Goal: Task Accomplishment & Management: Use online tool/utility

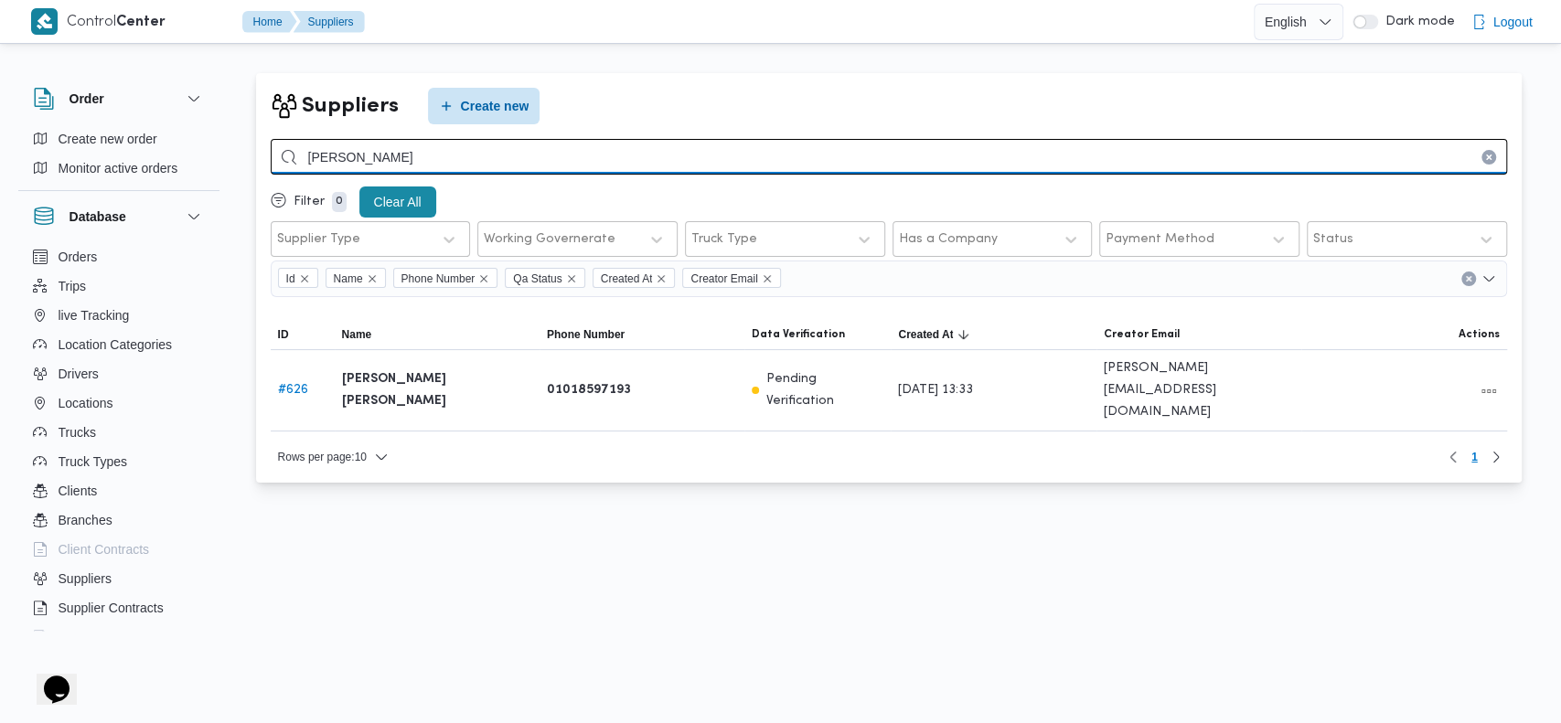
click at [576, 151] on input "عبدالله عي" at bounding box center [889, 157] width 1236 height 36
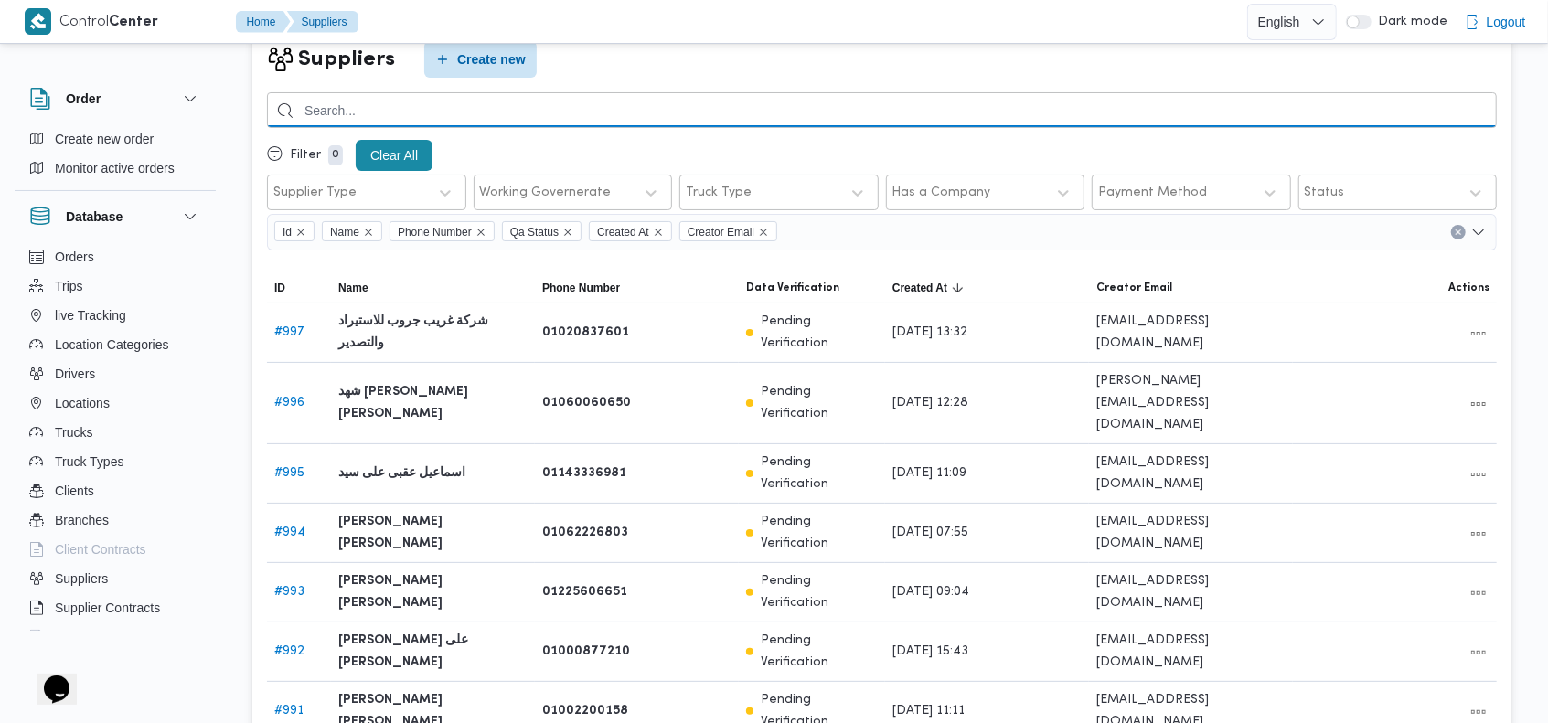
scroll to position [52, 0]
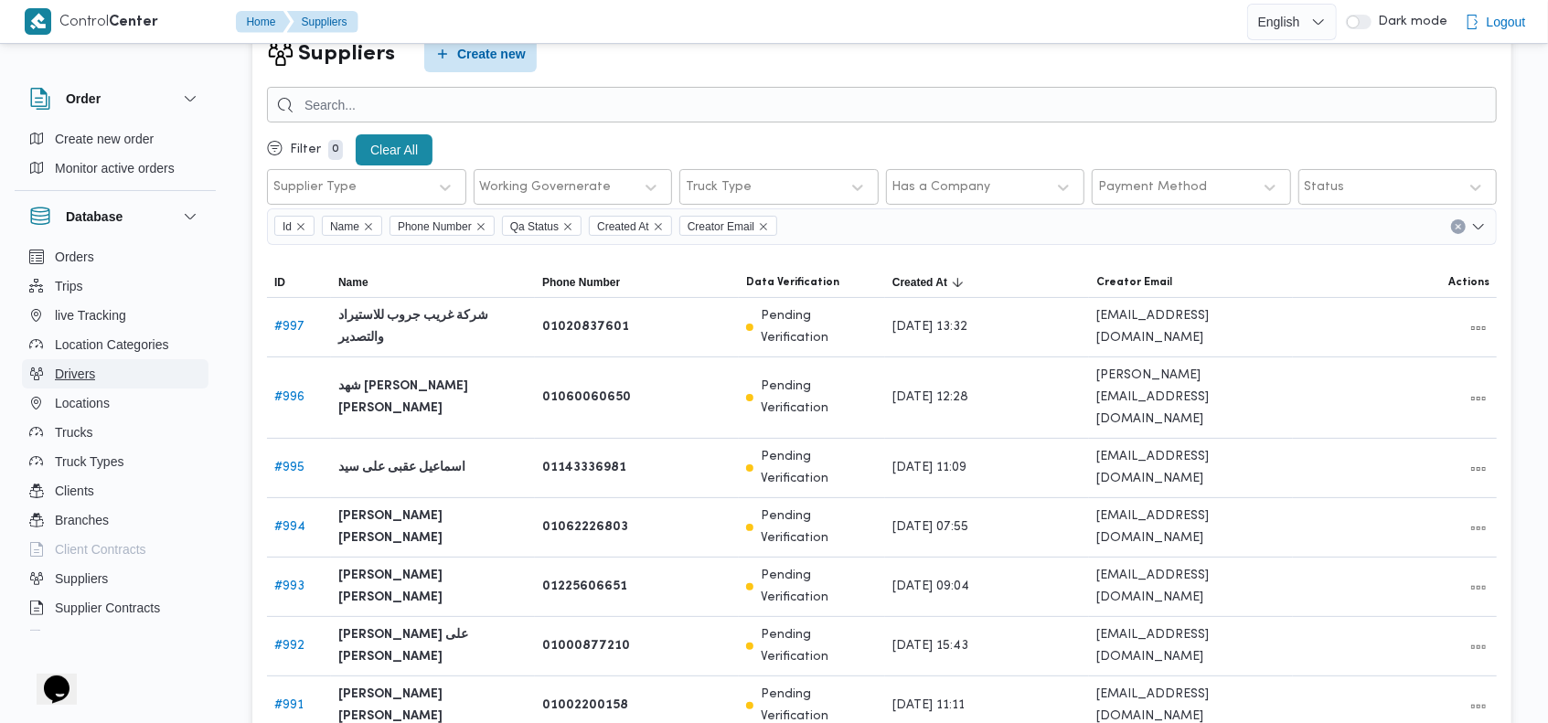
click at [106, 359] on button "Drivers" at bounding box center [115, 373] width 187 height 29
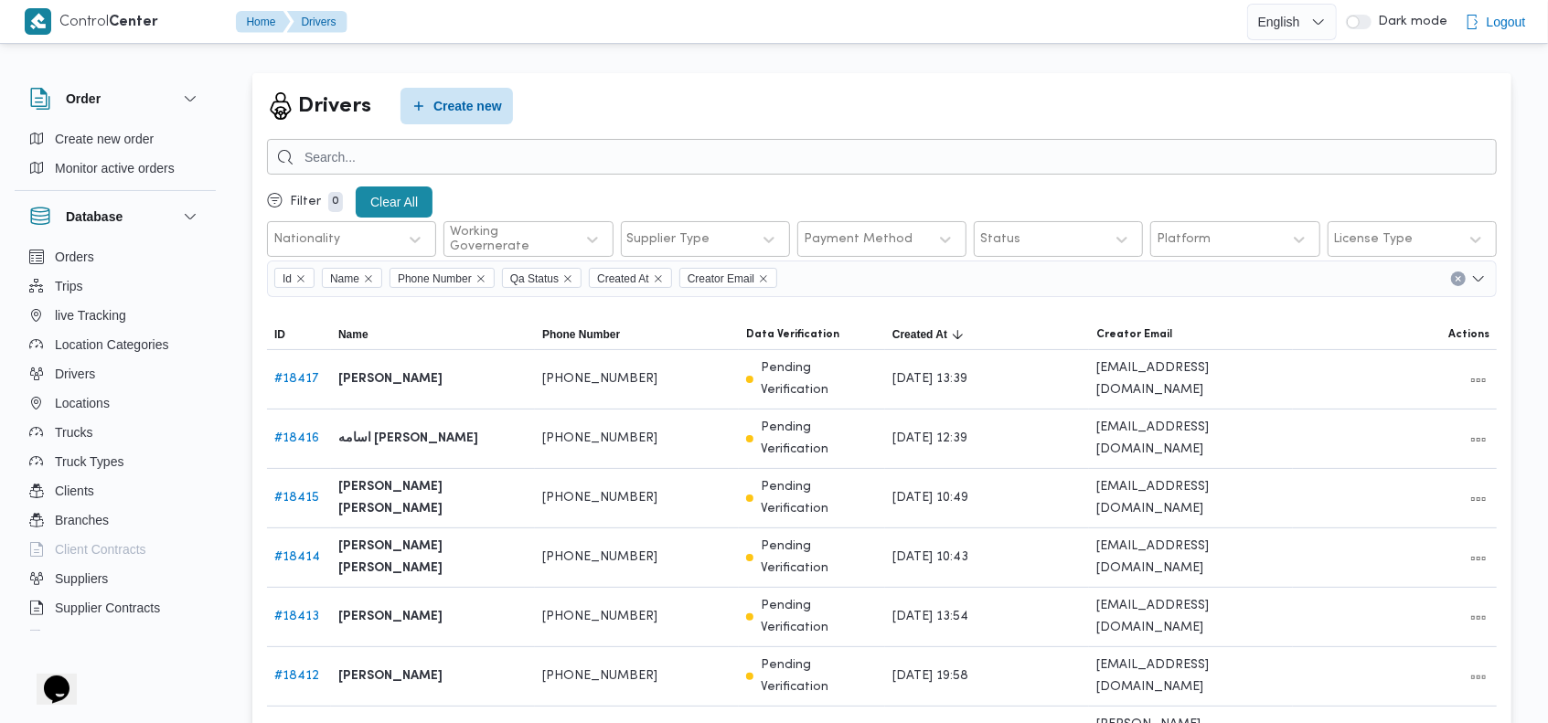
click at [879, 76] on div "Drivers Create new Filter 0 Clear All Nationality Working Governerate Supplier …" at bounding box center [881, 556] width 1259 height 966
click at [290, 373] on link "# 18417" at bounding box center [296, 379] width 45 height 12
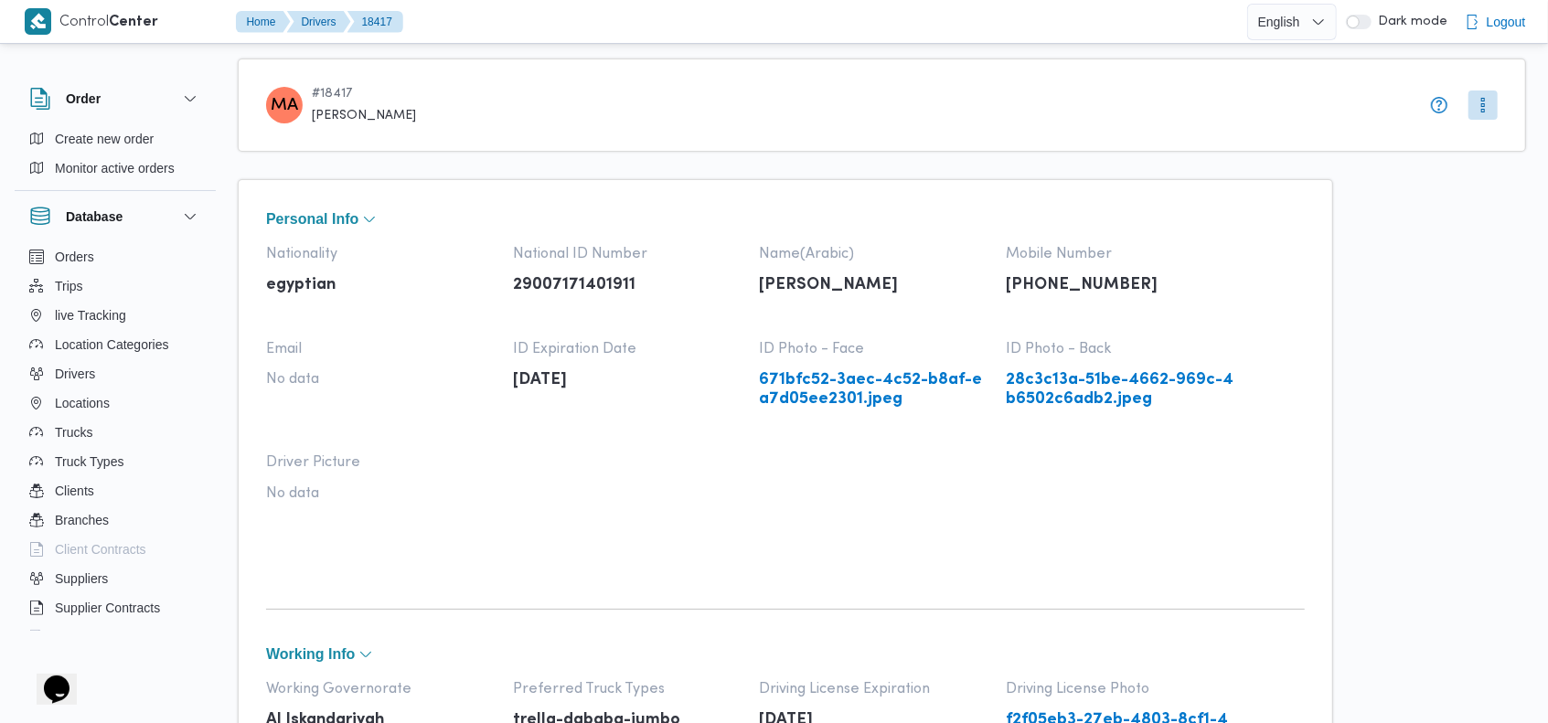
click at [842, 394] on link "671bfc52-3aec-4c52-b8af-ea7d05ee2301.jpeg" at bounding box center [874, 389] width 229 height 37
click at [750, 114] on div "MA # 18417 محمد السيد ابراهيم سيد" at bounding box center [838, 105] width 1144 height 37
click at [851, 397] on link "671bfc52-3aec-4c52-b8af-ea7d05ee2301.jpeg" at bounding box center [874, 389] width 229 height 37
click at [820, 127] on div "MA # 18417 محمد السيد ابراهيم سيد" at bounding box center [882, 105] width 1288 height 93
click at [931, 77] on div "MA # 18417 محمد السيد ابراهيم سيد" at bounding box center [882, 105] width 1288 height 93
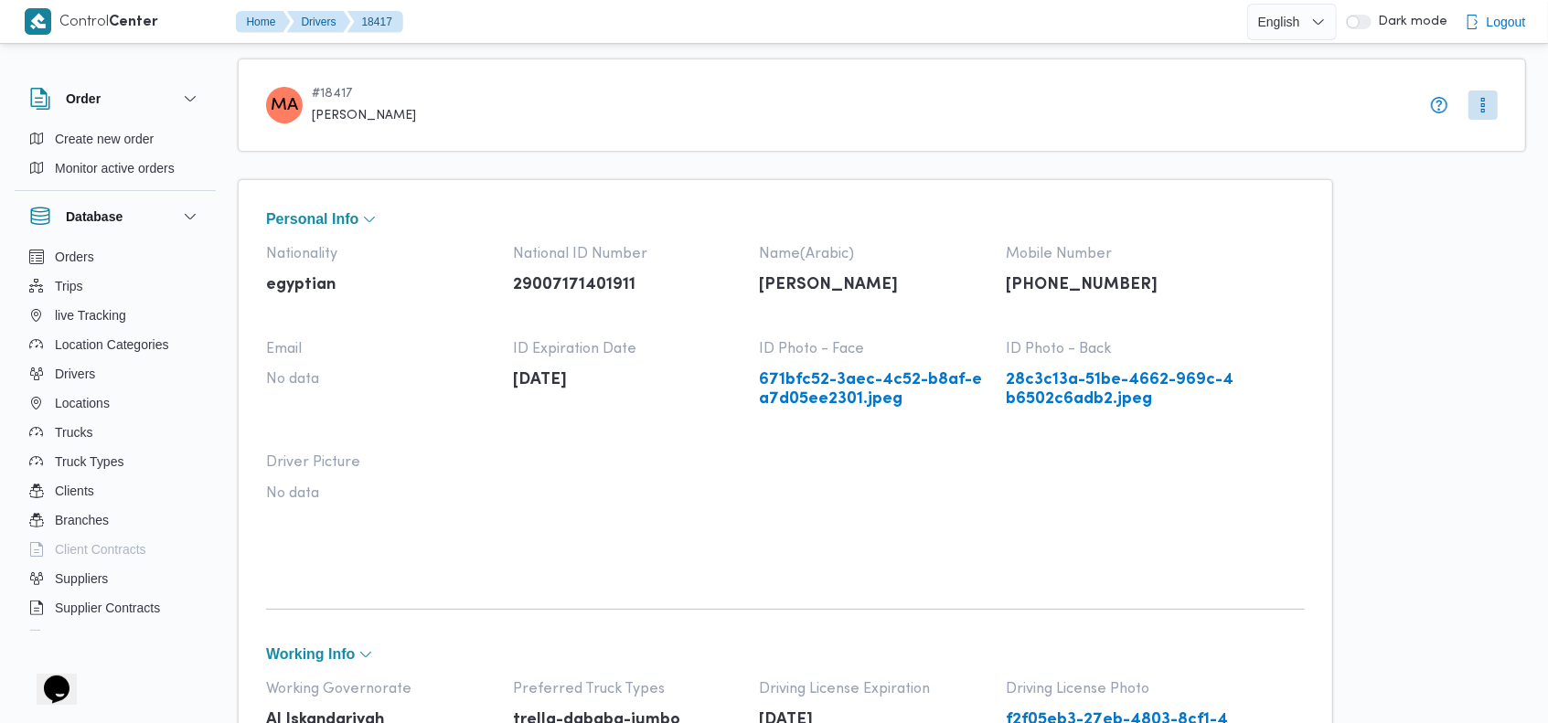
click at [969, 92] on div "MA # 18417 محمد السيد ابراهيم سيد" at bounding box center [838, 105] width 1144 height 37
click at [886, 99] on div "MA # 18417 محمد السيد ابراهيم سيد" at bounding box center [838, 105] width 1144 height 37
click at [901, 104] on div "MA # 18417 محمد السيد ابراهيم سيد" at bounding box center [838, 105] width 1144 height 37
click at [905, 78] on div "MA # 18417 محمد السيد ابراهيم سيد" at bounding box center [882, 105] width 1288 height 93
click at [1077, 381] on link "28c3c13a-51be-4662-969c-4b6502c6adb2.jpeg" at bounding box center [1120, 389] width 229 height 37
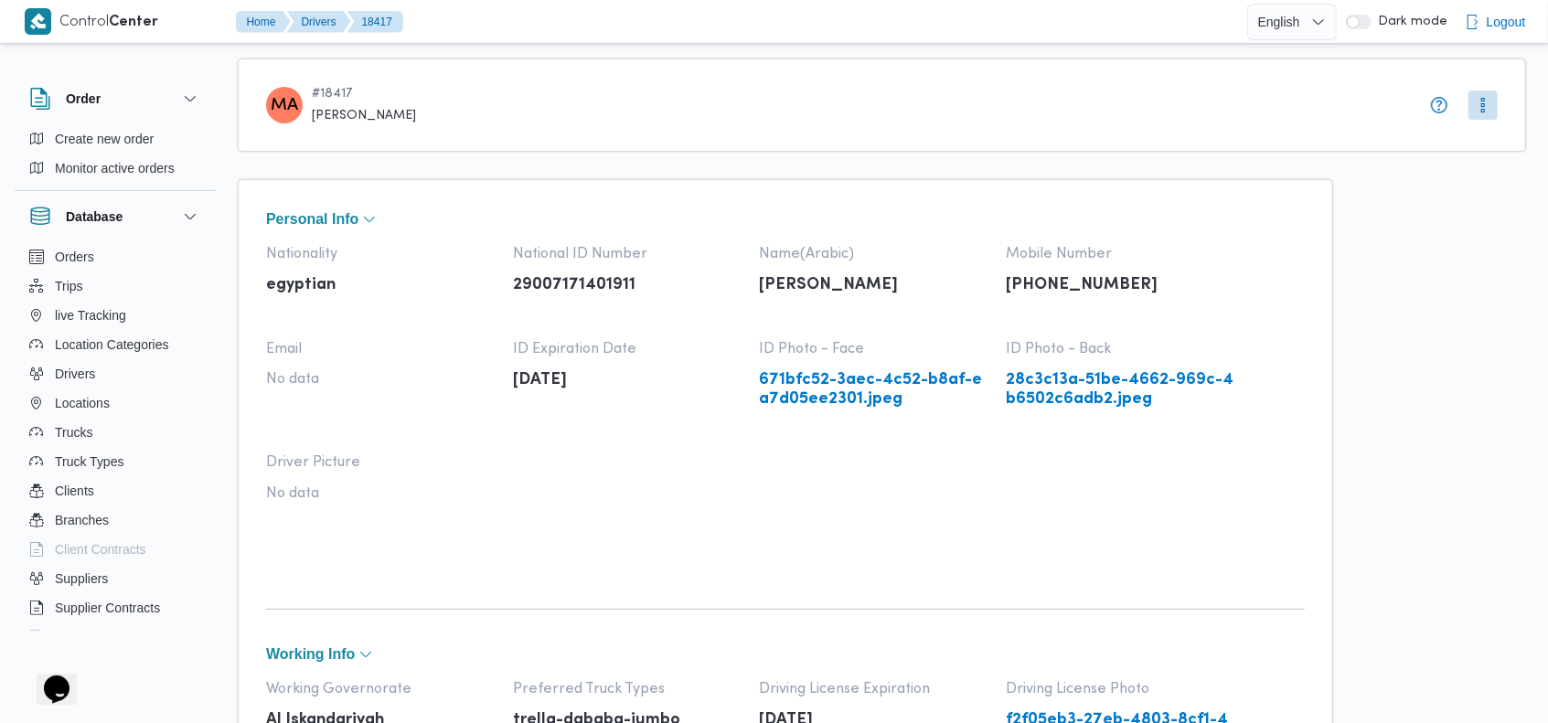
click at [809, 377] on link "671bfc52-3aec-4c52-b8af-ea7d05ee2301.jpeg" at bounding box center [874, 389] width 229 height 37
click at [736, 147] on div "MA # 18417 محمد السيد ابراهيم سيد" at bounding box center [882, 105] width 1288 height 93
click at [1061, 128] on div "MA # 18417 محمد السيد ابراهيم سيد" at bounding box center [882, 105] width 1288 height 93
click at [973, 72] on div "MA # 18417 محمد السيد ابراهيم السيد" at bounding box center [882, 105] width 1288 height 93
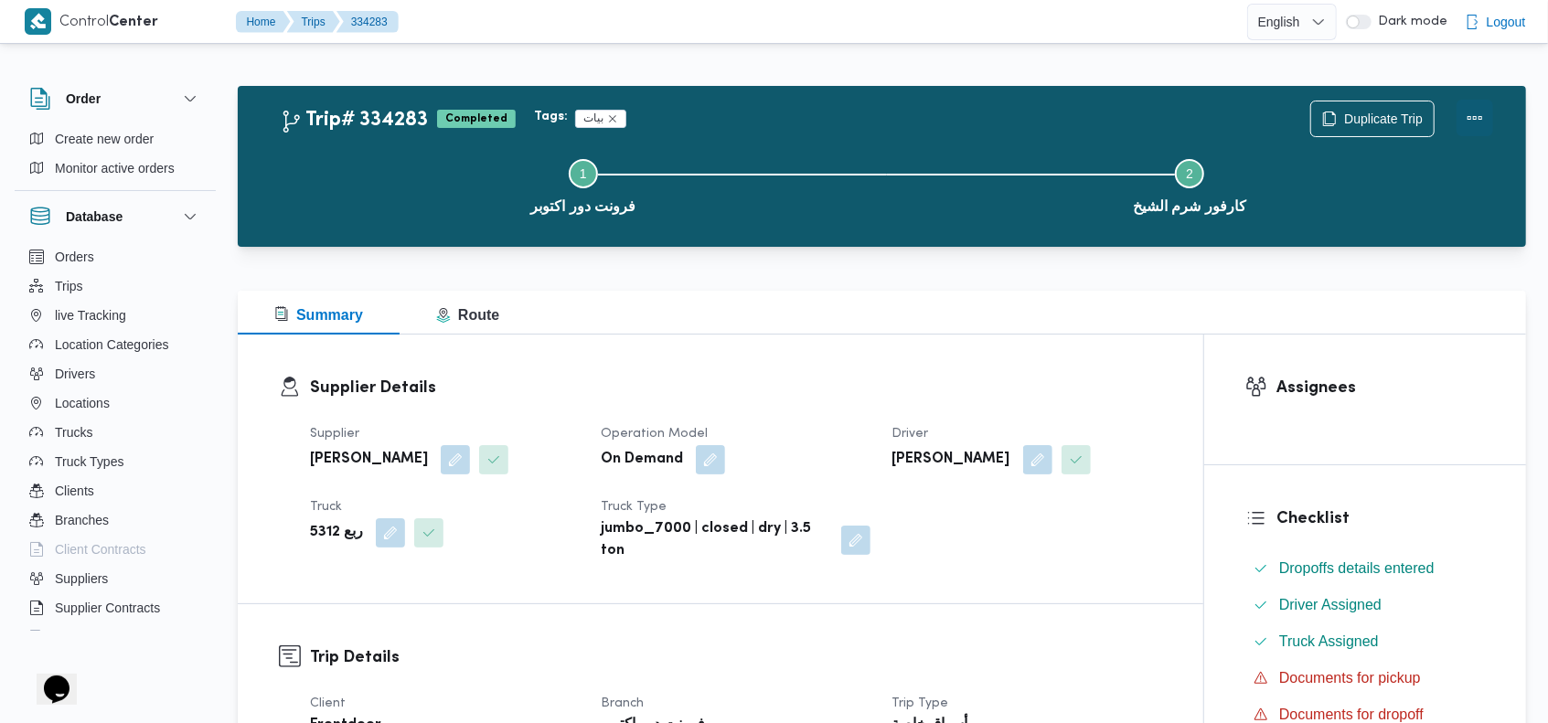
click at [1469, 124] on button "Actions" at bounding box center [1474, 118] width 37 height 37
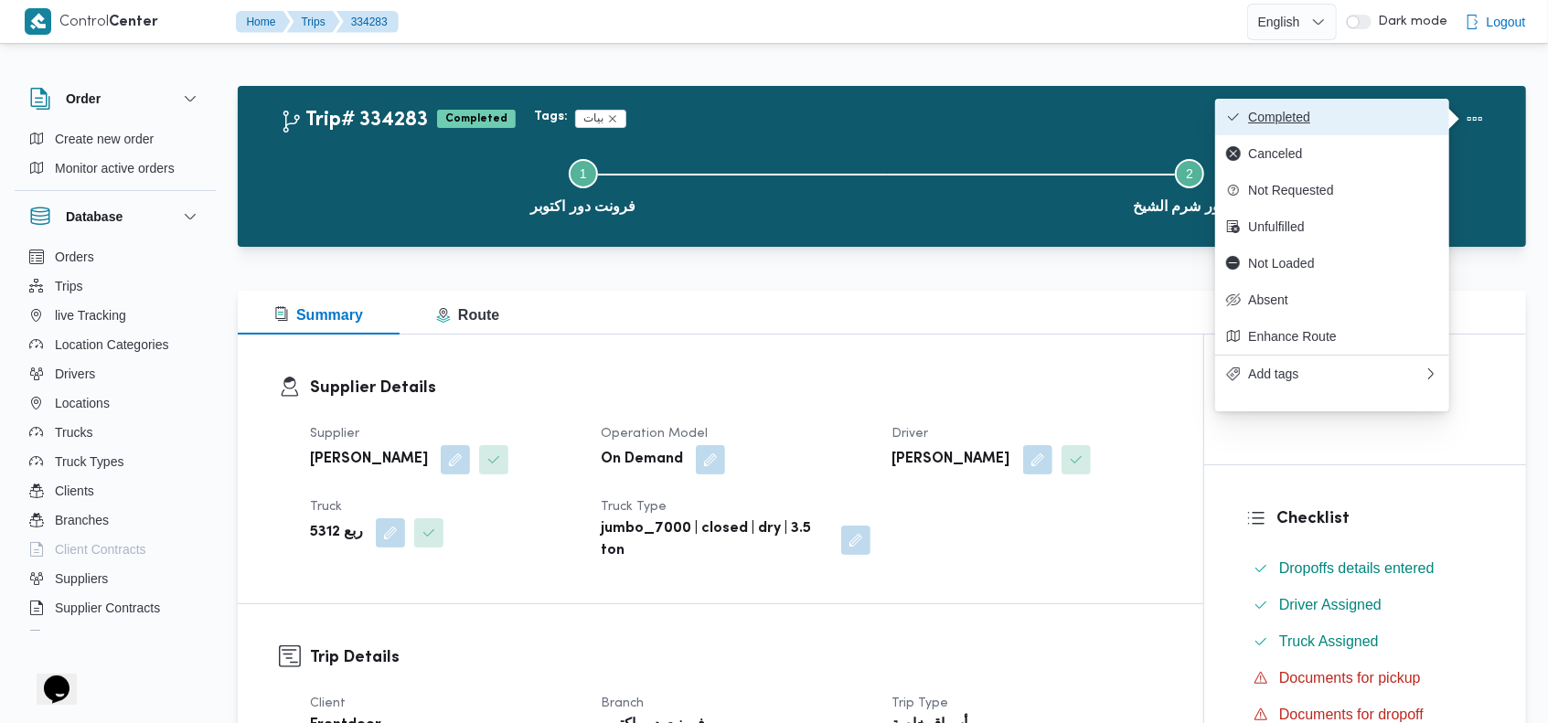
click at [1330, 122] on span "Completed" at bounding box center [1343, 117] width 190 height 15
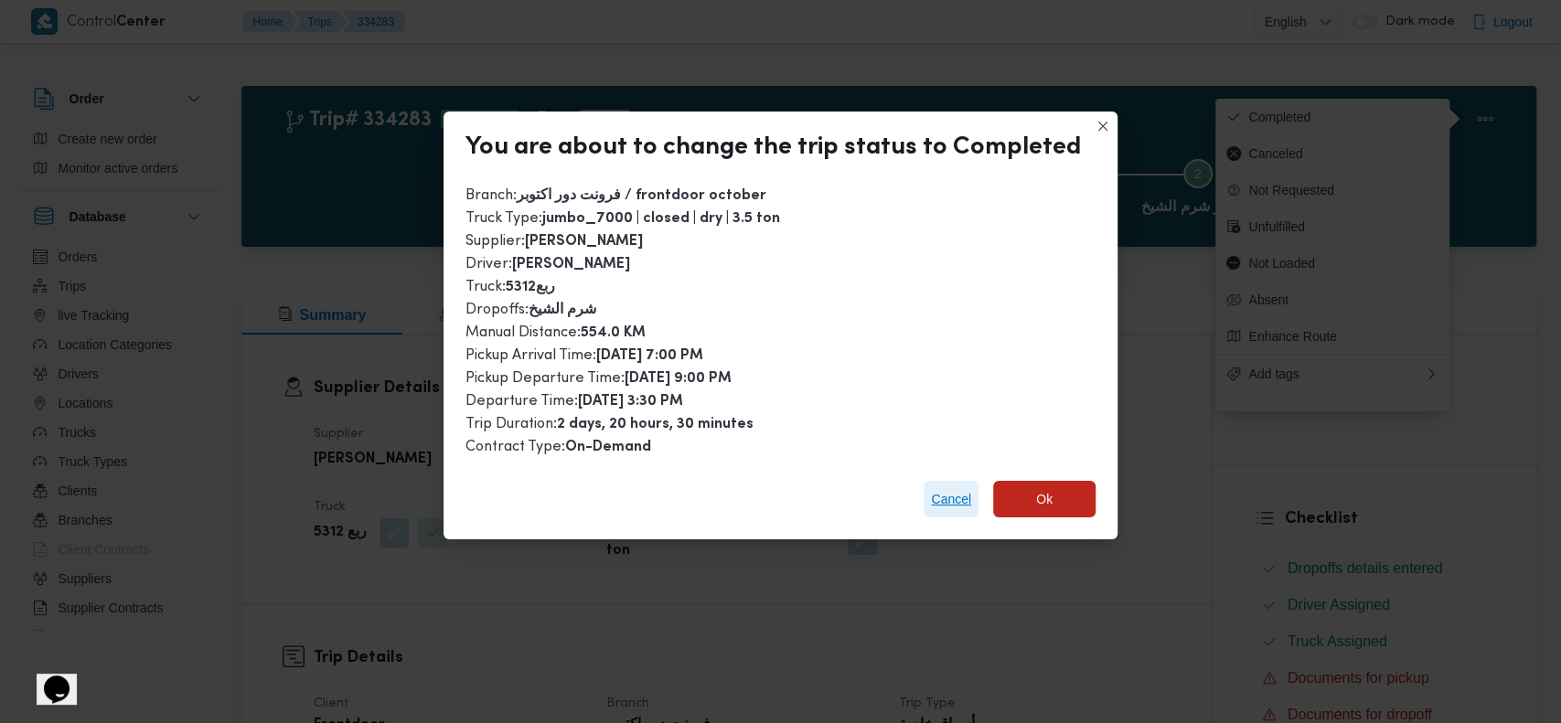
click at [943, 497] on span "Cancel" at bounding box center [951, 499] width 40 height 22
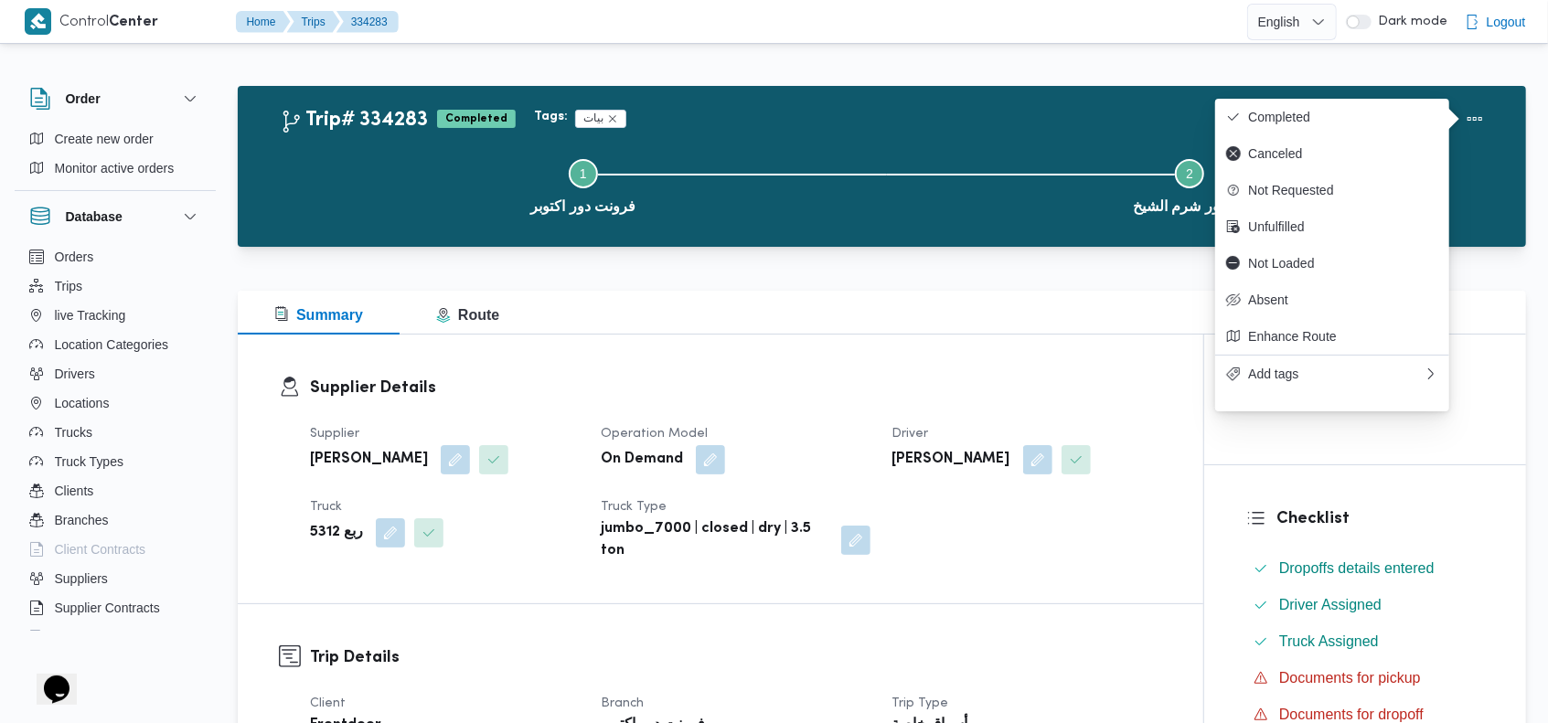
click at [891, 133] on div "Step 1 is incomplete 1 فرونت دور اكتوبر Step 2 is incomplete 2 كارفور شرم الشيخ" at bounding box center [886, 184] width 1235 height 117
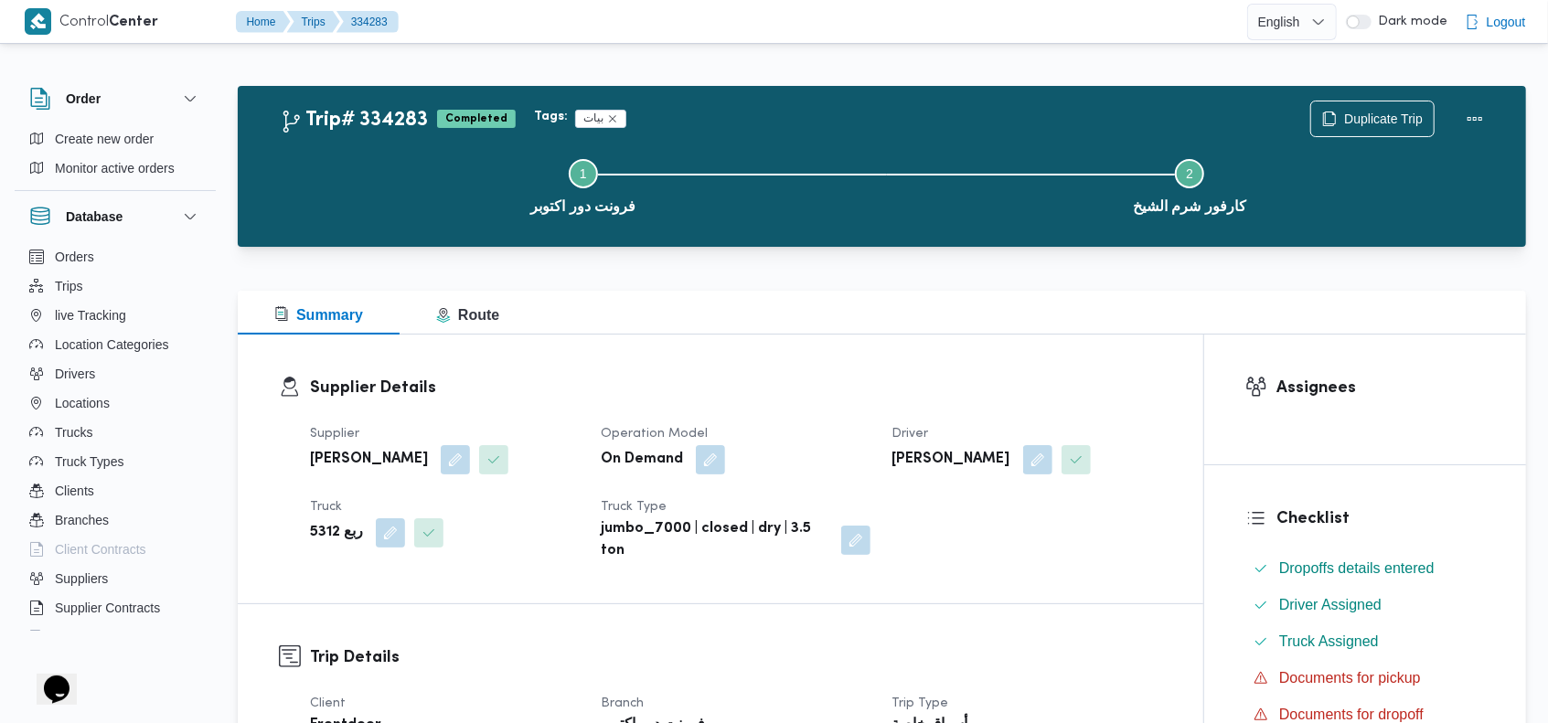
click at [95, 442] on button "Trucks" at bounding box center [115, 432] width 187 height 29
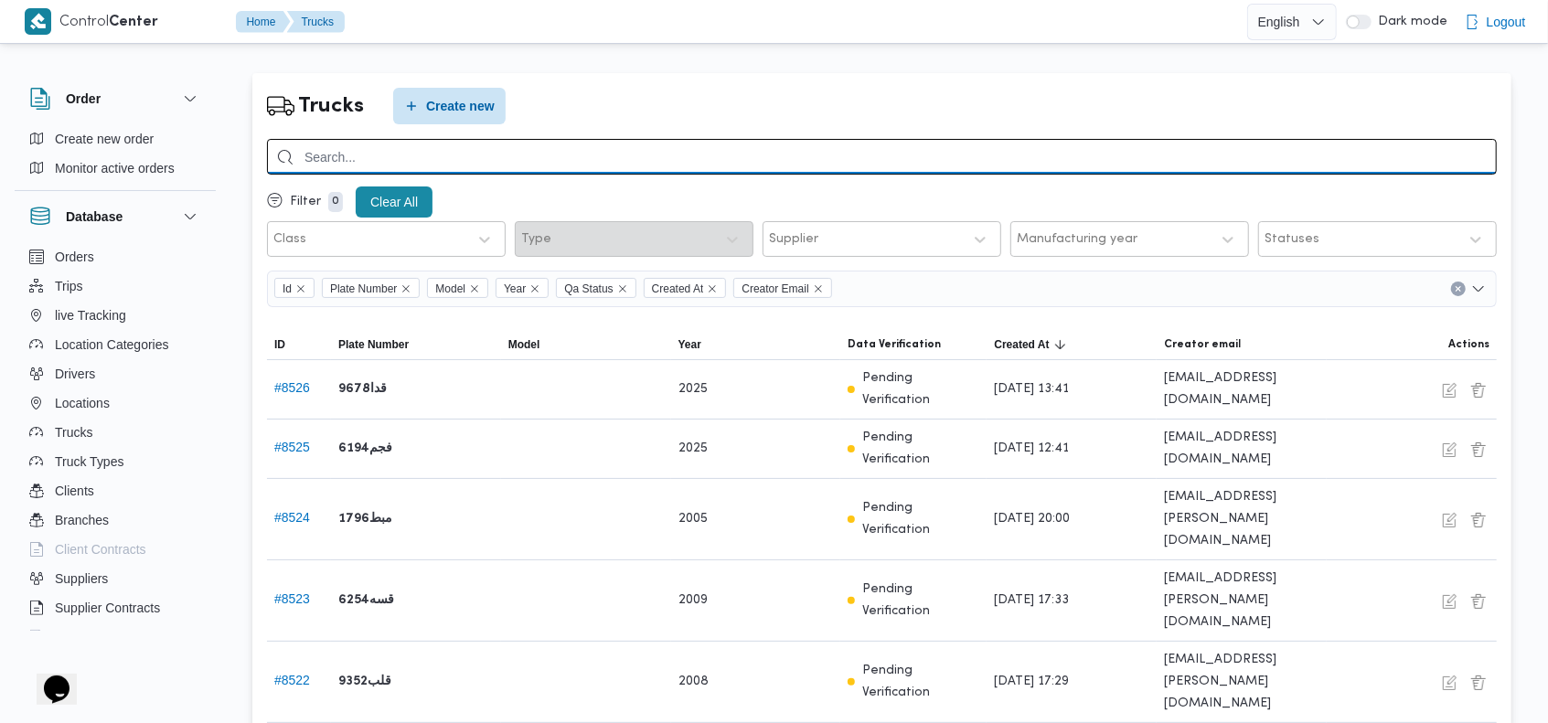
click at [1053, 149] on input "search" at bounding box center [882, 157] width 1230 height 36
type input "5319"
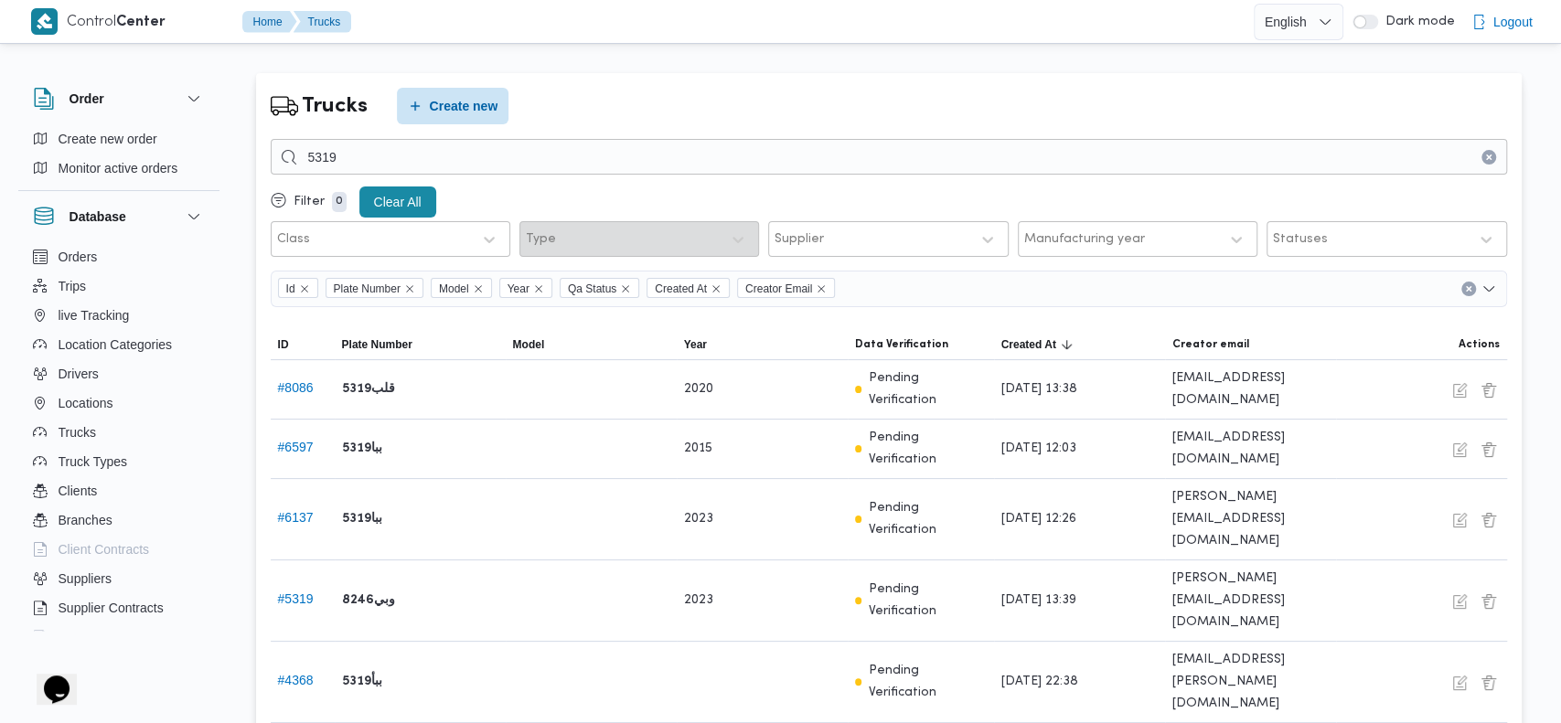
click at [869, 55] on div "Trucks Create new 5319 Filter 0 Clear All Class Type Supplier Manufacturing yea…" at bounding box center [770, 430] width 1554 height 764
click at [289, 380] on button "# 8086" at bounding box center [296, 387] width 36 height 15
click at [1453, 385] on button "button" at bounding box center [1459, 390] width 22 height 22
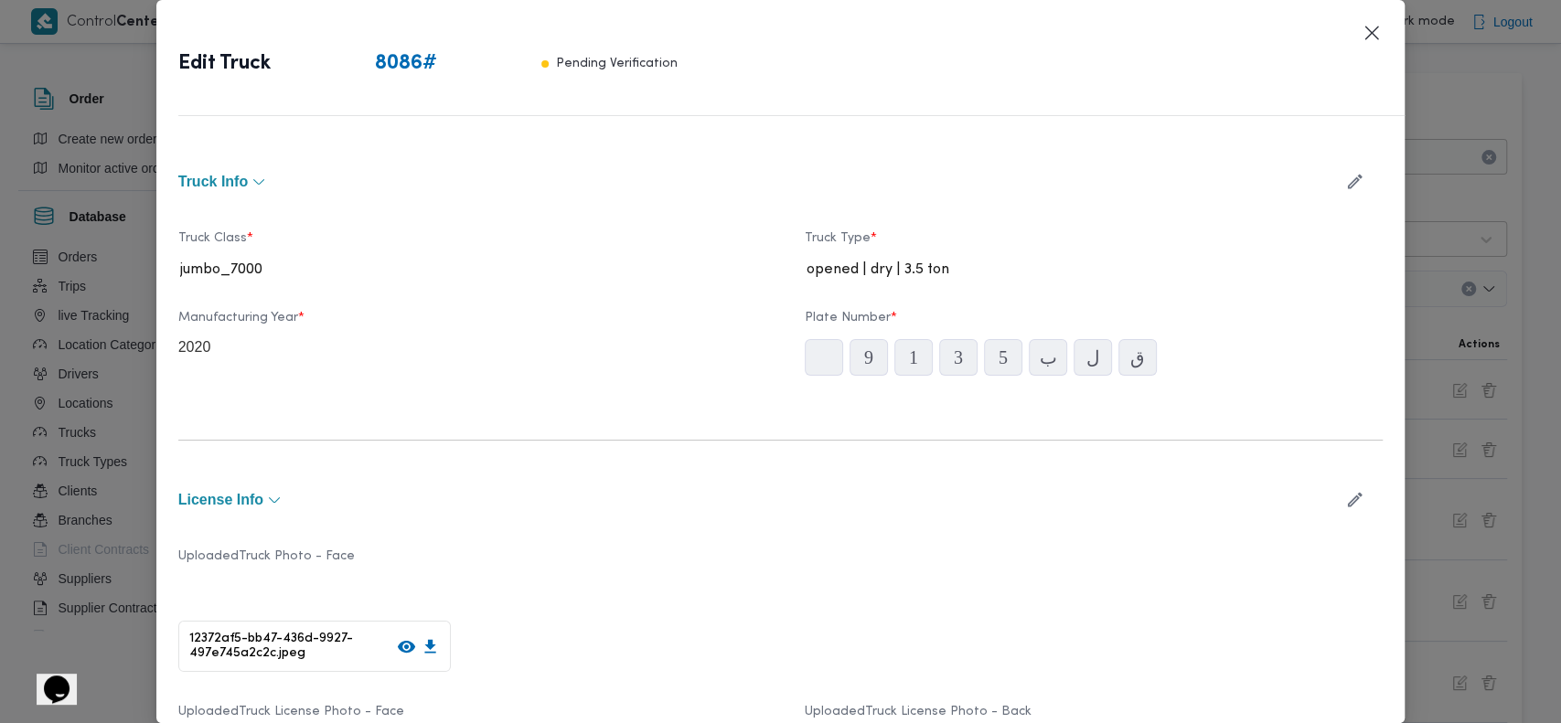
type input "2020"
type input "2028-11-22"
click at [1371, 37] on button "Closes this modal window" at bounding box center [1371, 32] width 22 height 22
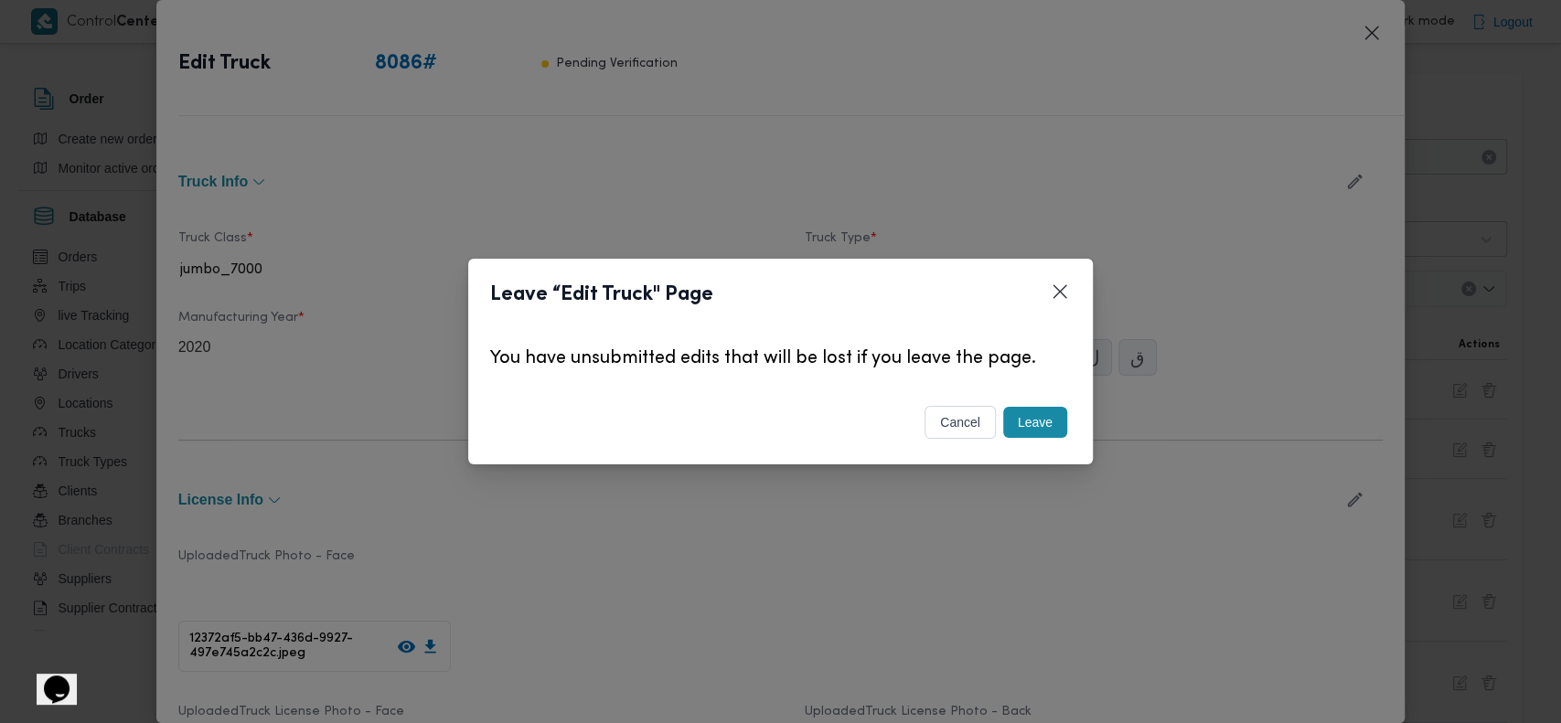
click at [1034, 421] on button "Leave" at bounding box center [1035, 422] width 64 height 31
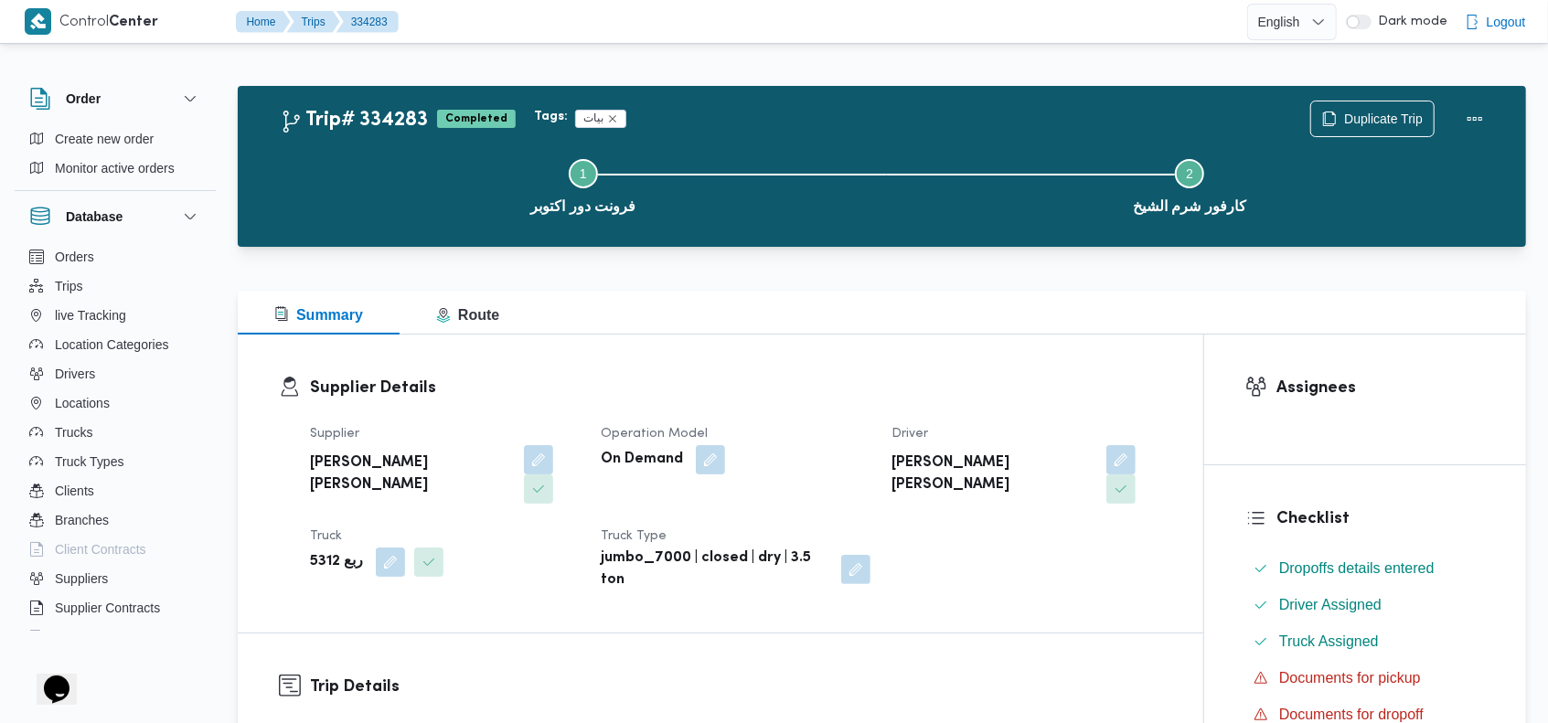
click at [79, 428] on span "Trucks" at bounding box center [73, 432] width 37 height 22
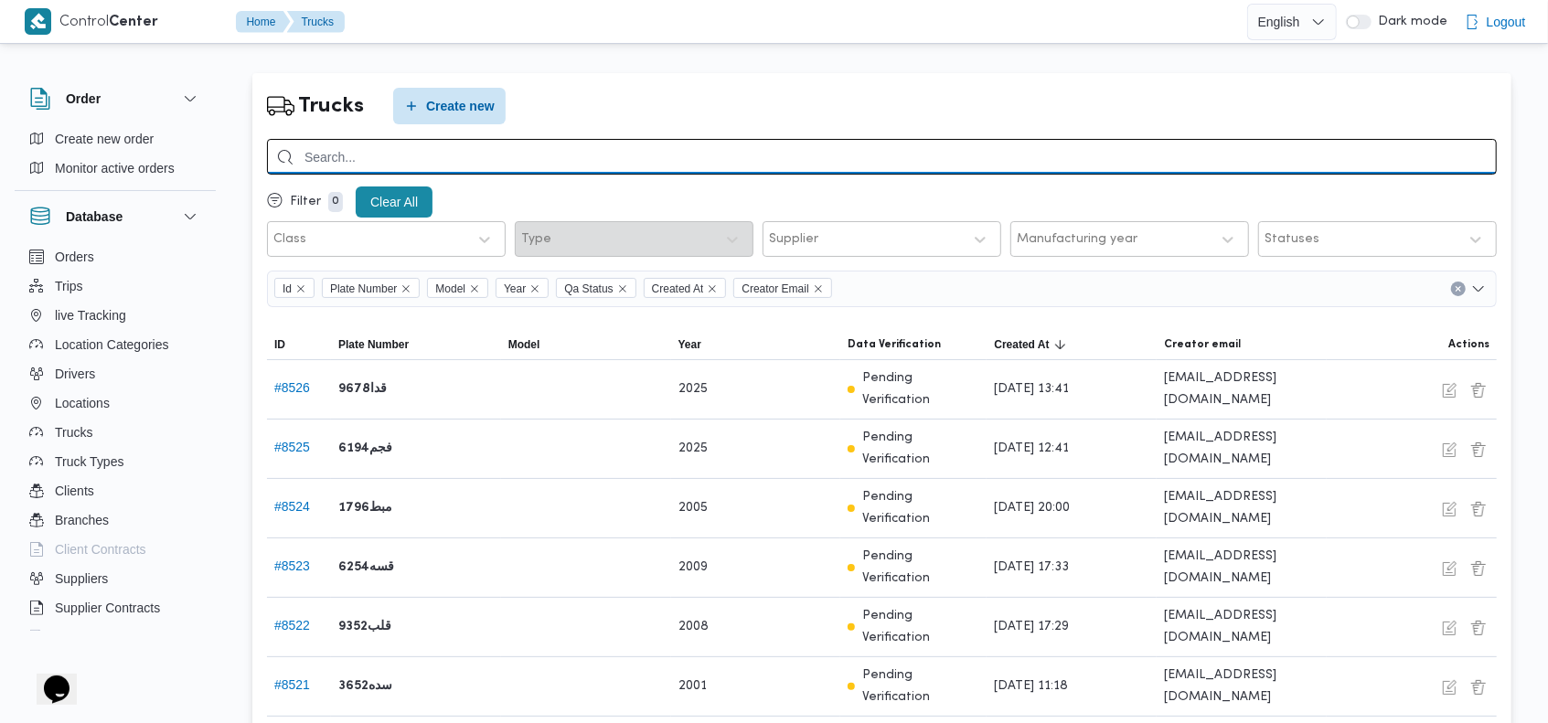
click at [970, 157] on input "search" at bounding box center [882, 157] width 1230 height 36
type input "5319"
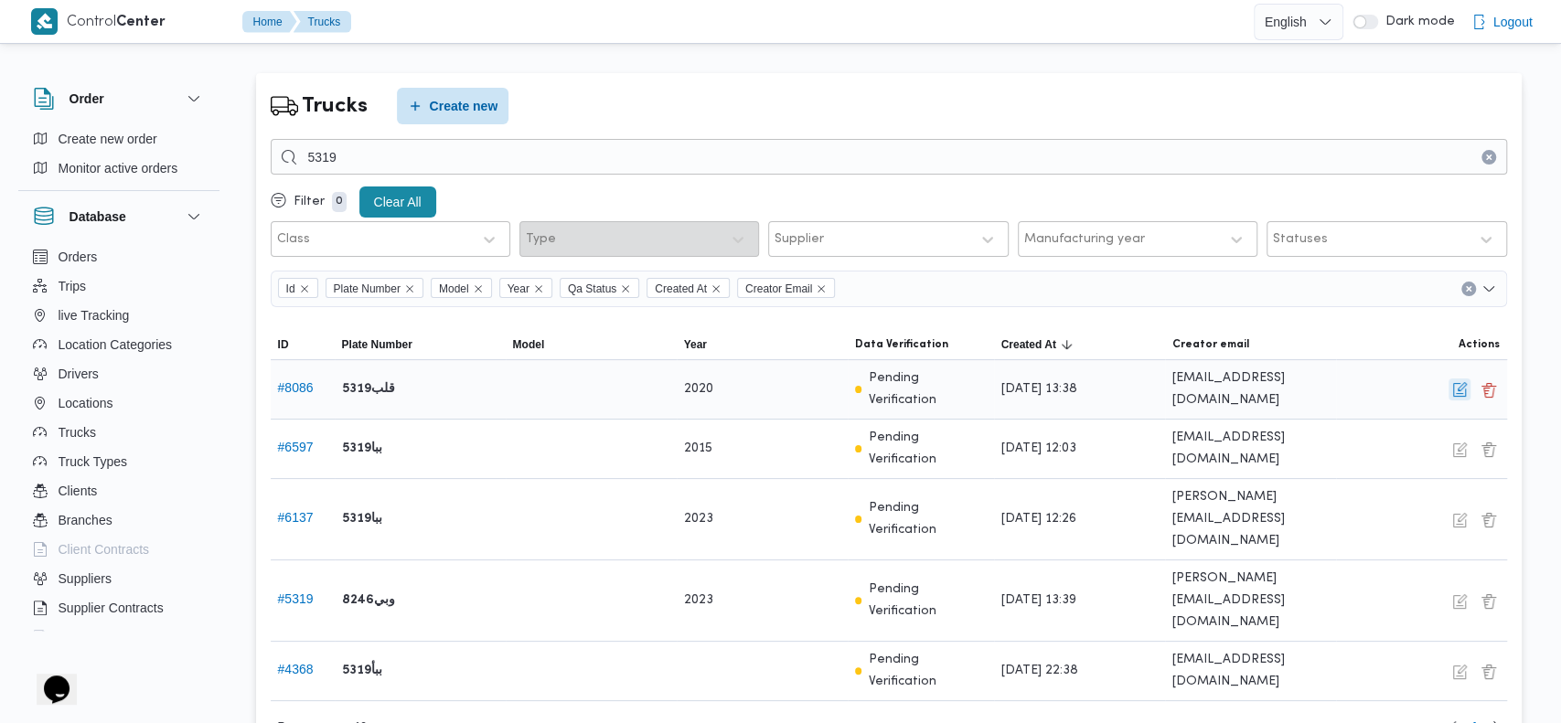
click at [1448, 385] on button "button" at bounding box center [1459, 390] width 22 height 22
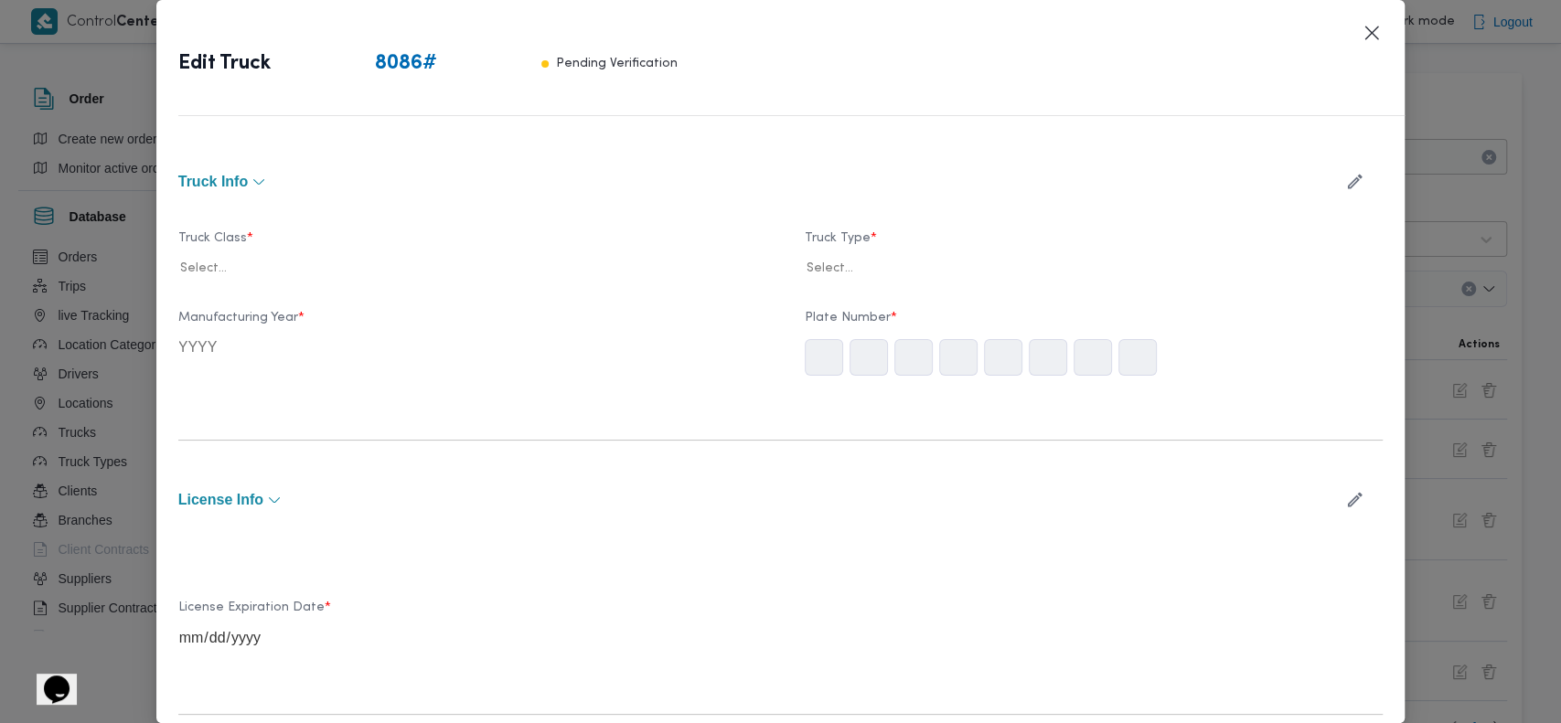
type input "2020"
type input "2028-11-22"
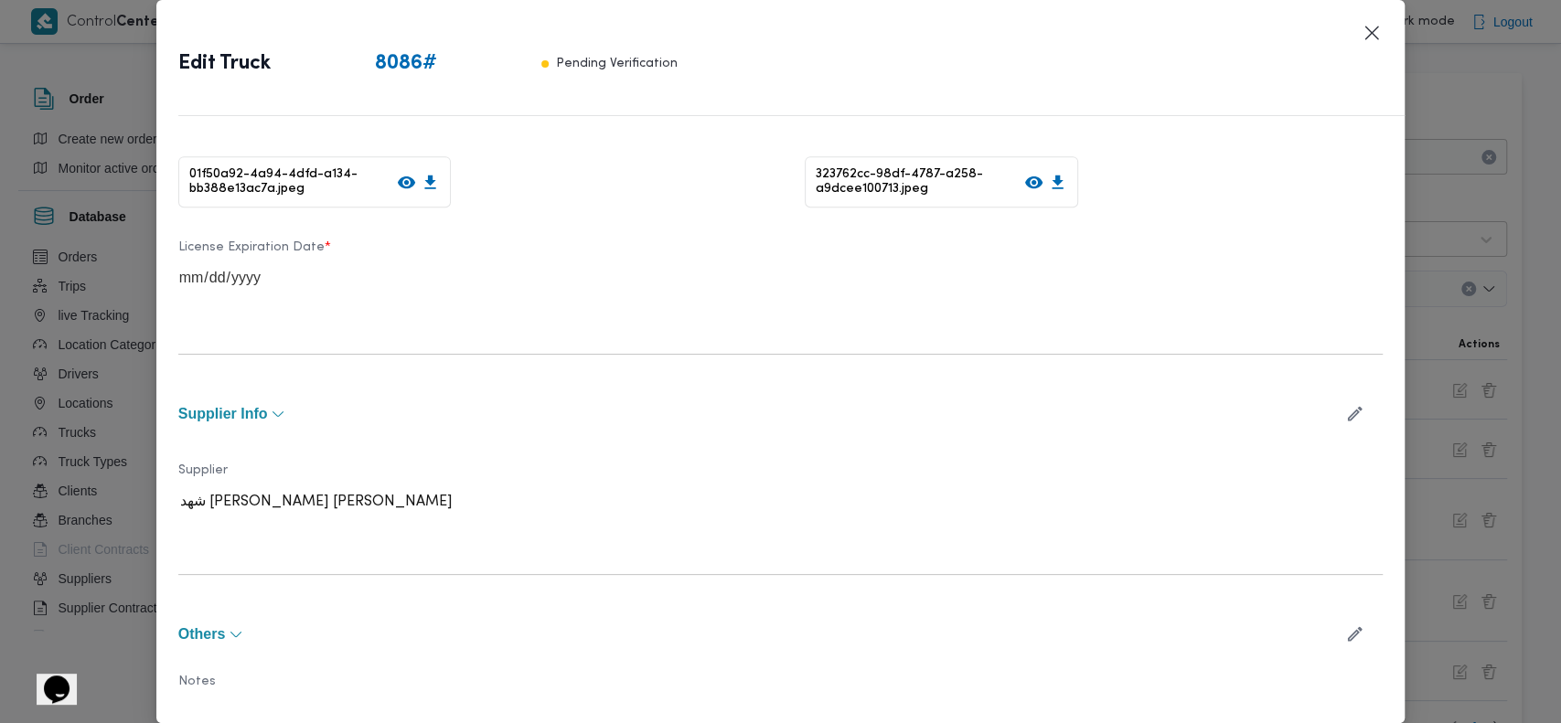
scroll to position [700, 0]
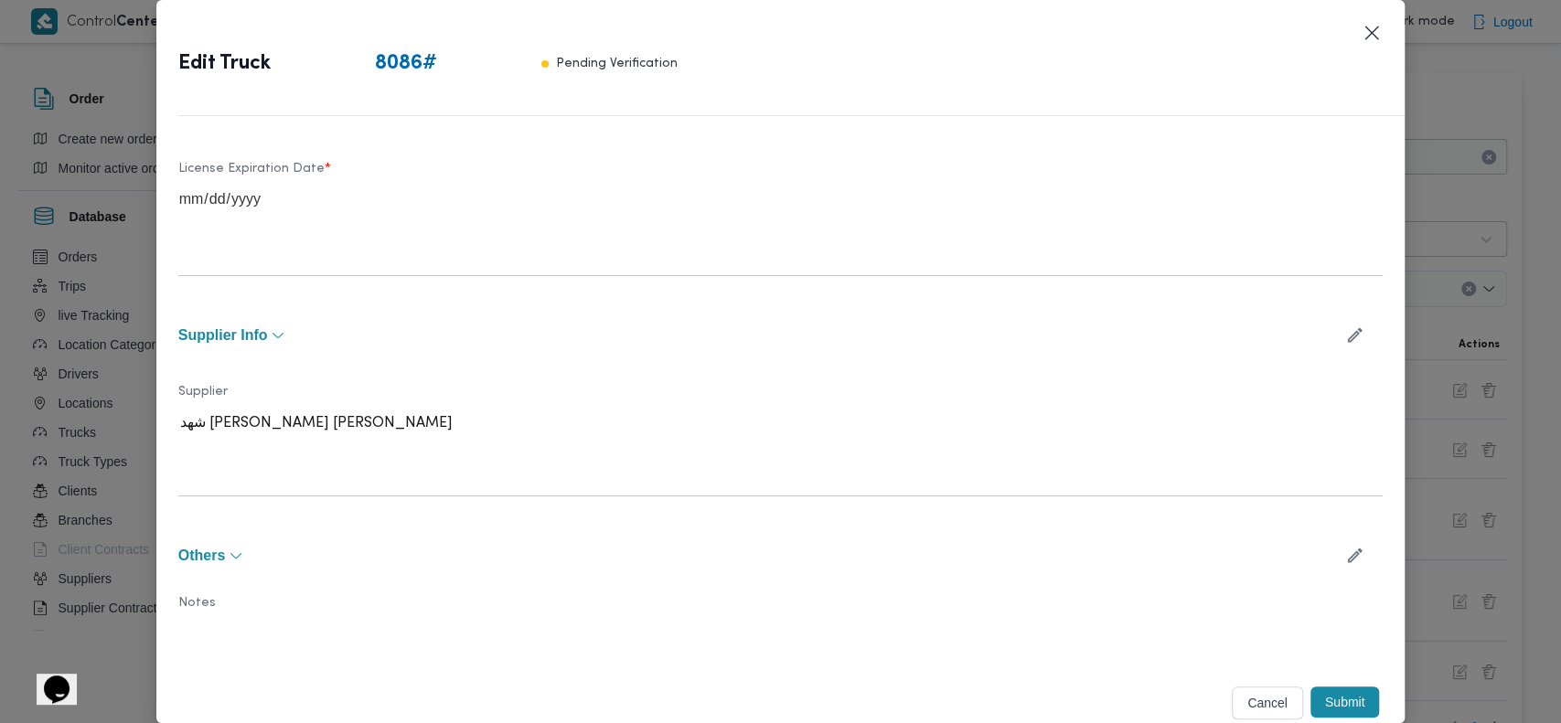
click at [1348, 336] on icon "button" at bounding box center [1355, 335] width 15 height 15
click at [629, 425] on div at bounding box center [451, 430] width 532 height 18
type input "ابراهيم رمض"
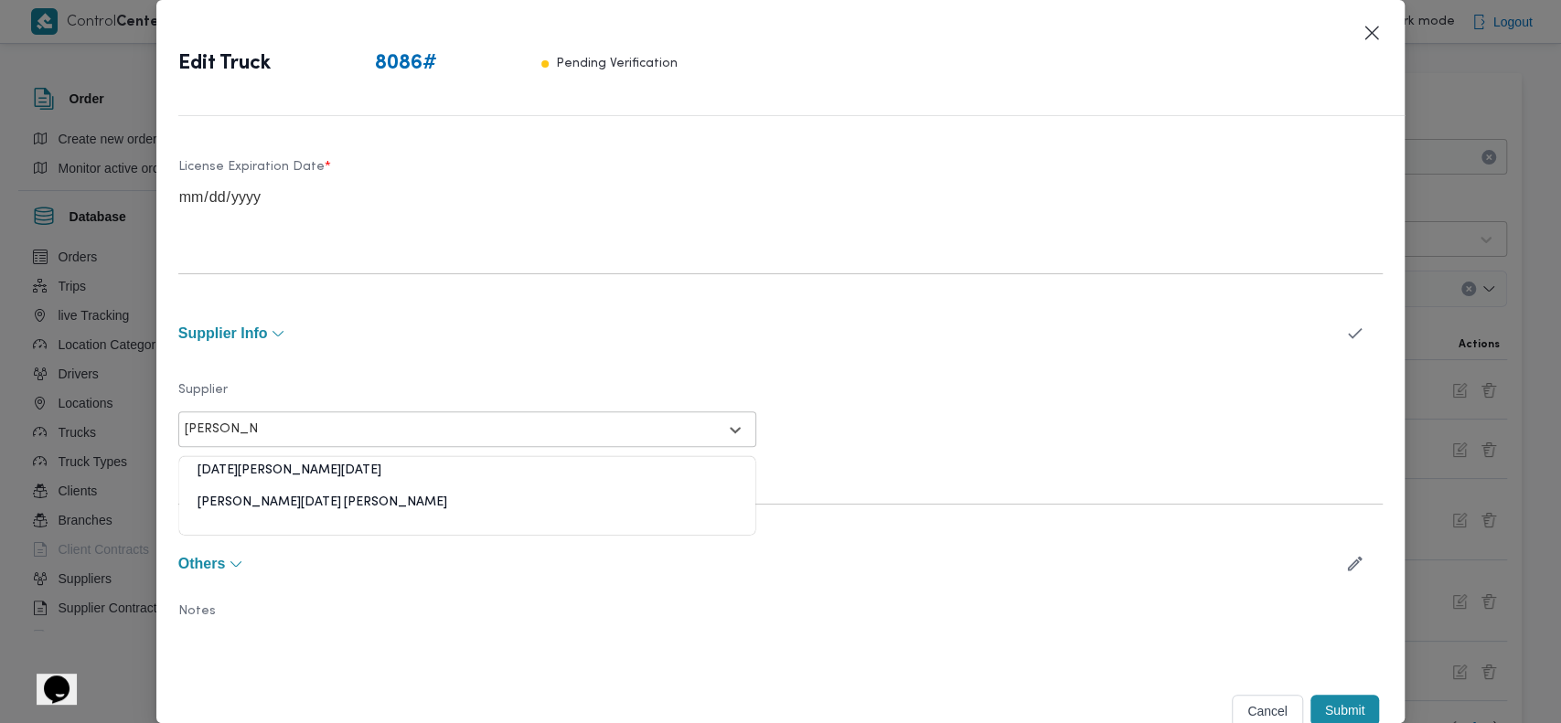
click at [290, 494] on div "[PERSON_NAME][DATE] [PERSON_NAME]" at bounding box center [467, 510] width 576 height 32
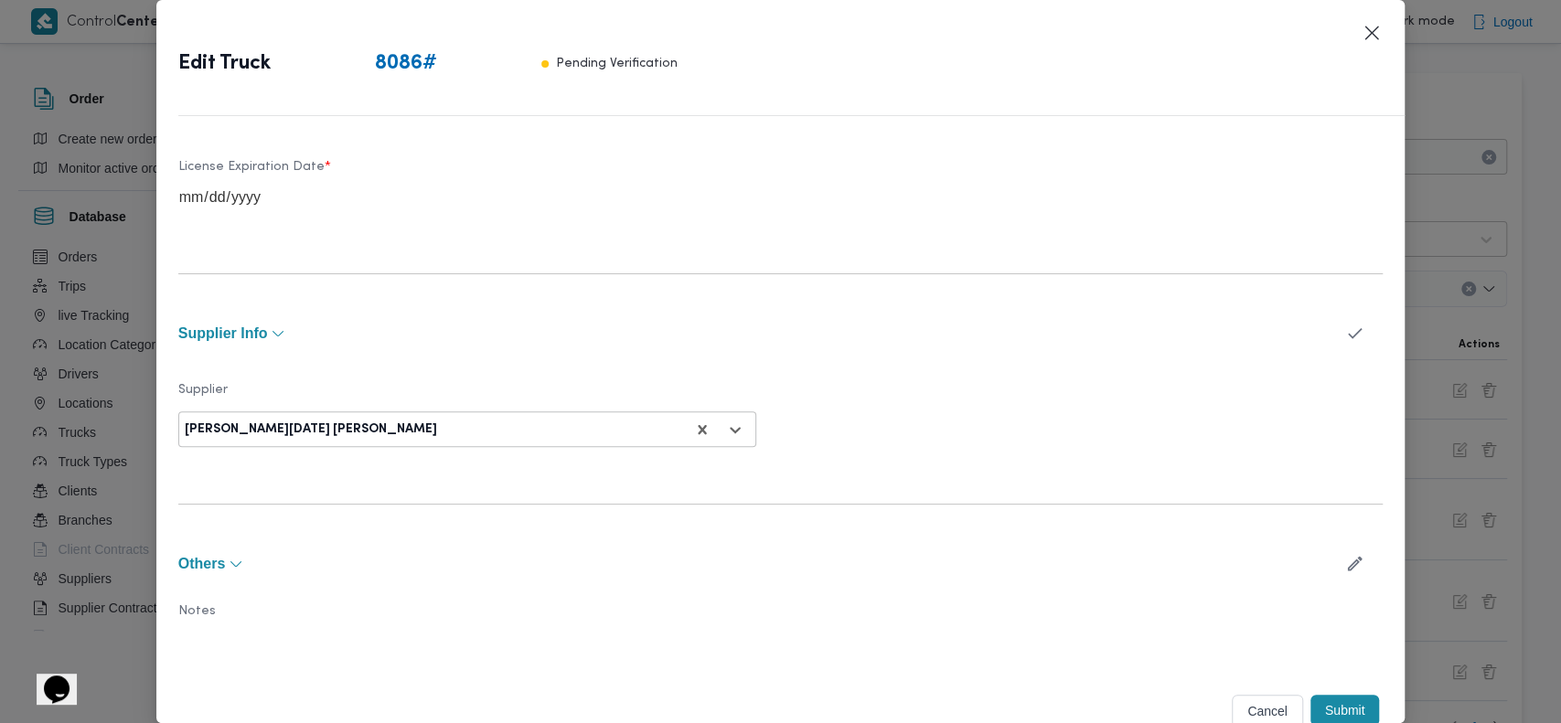
click at [1317, 706] on button "Submit" at bounding box center [1344, 710] width 69 height 31
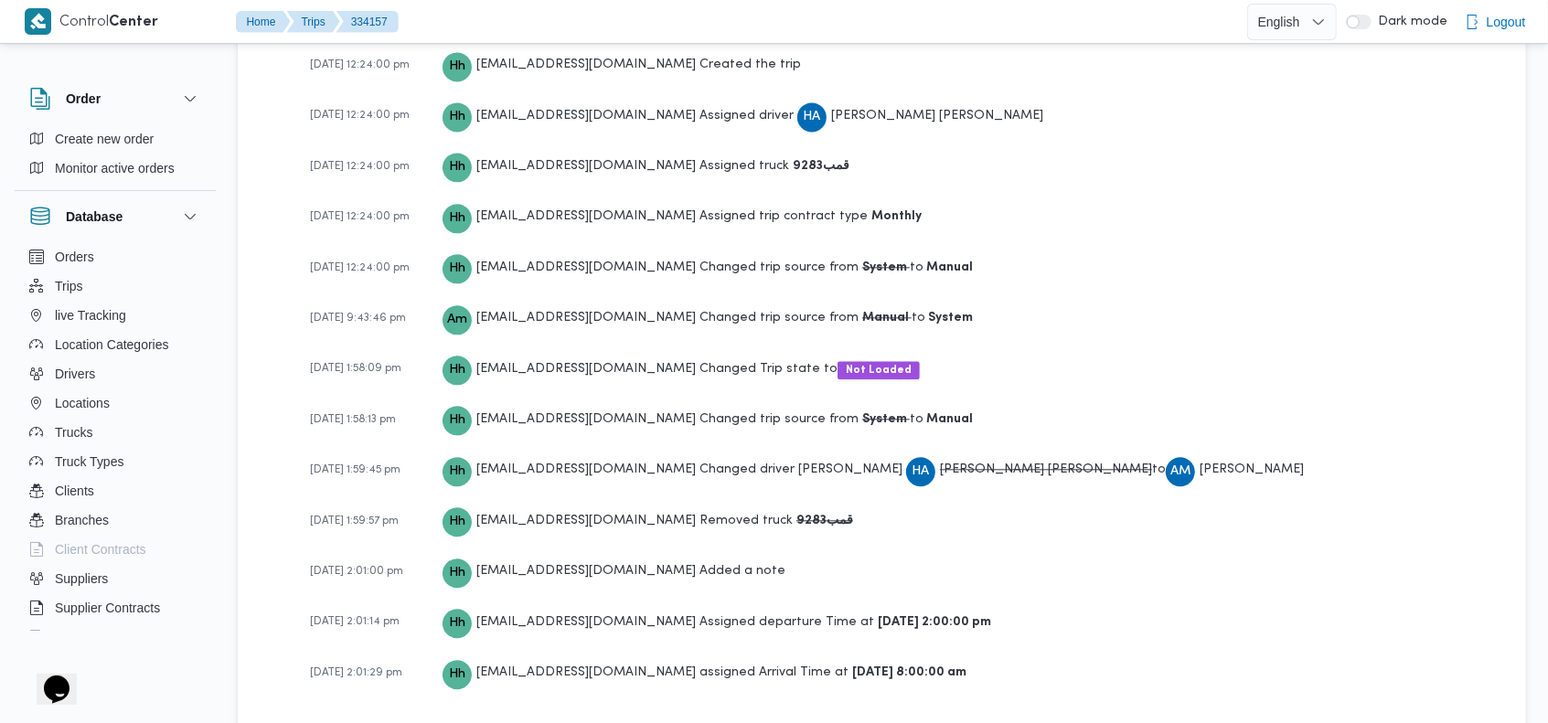
scroll to position [2719, 0]
